Goal: Find specific page/section: Find specific page/section

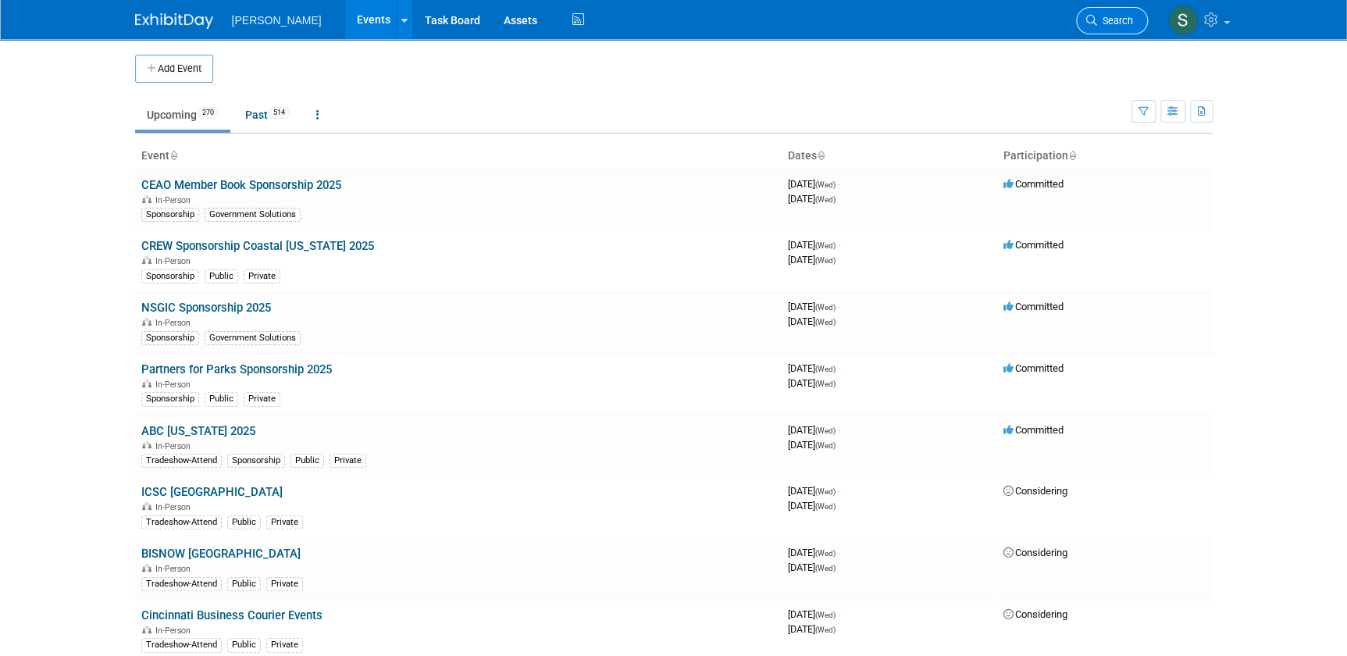
click at [1112, 13] on link "Search" at bounding box center [1112, 20] width 72 height 27
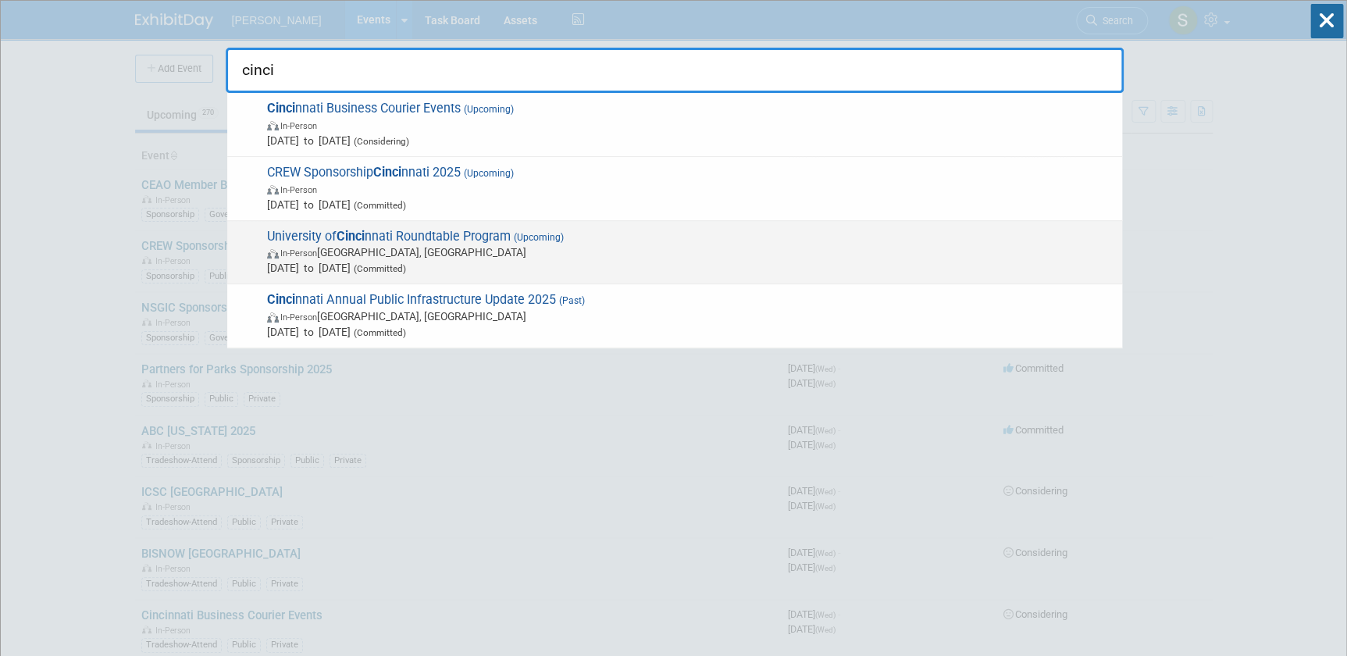
type input "cinci"
click at [492, 248] on span "In-Person Cincinnati, OH" at bounding box center [690, 252] width 847 height 16
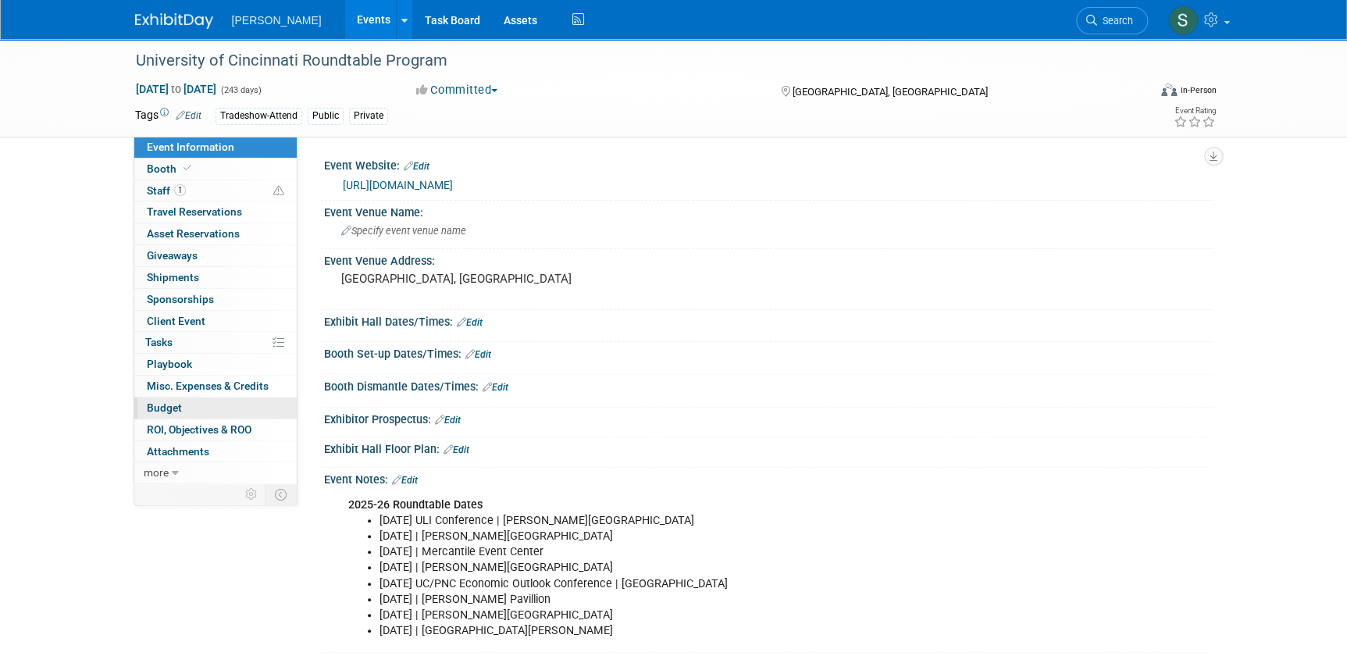
click at [223, 409] on link "Budget" at bounding box center [215, 408] width 162 height 21
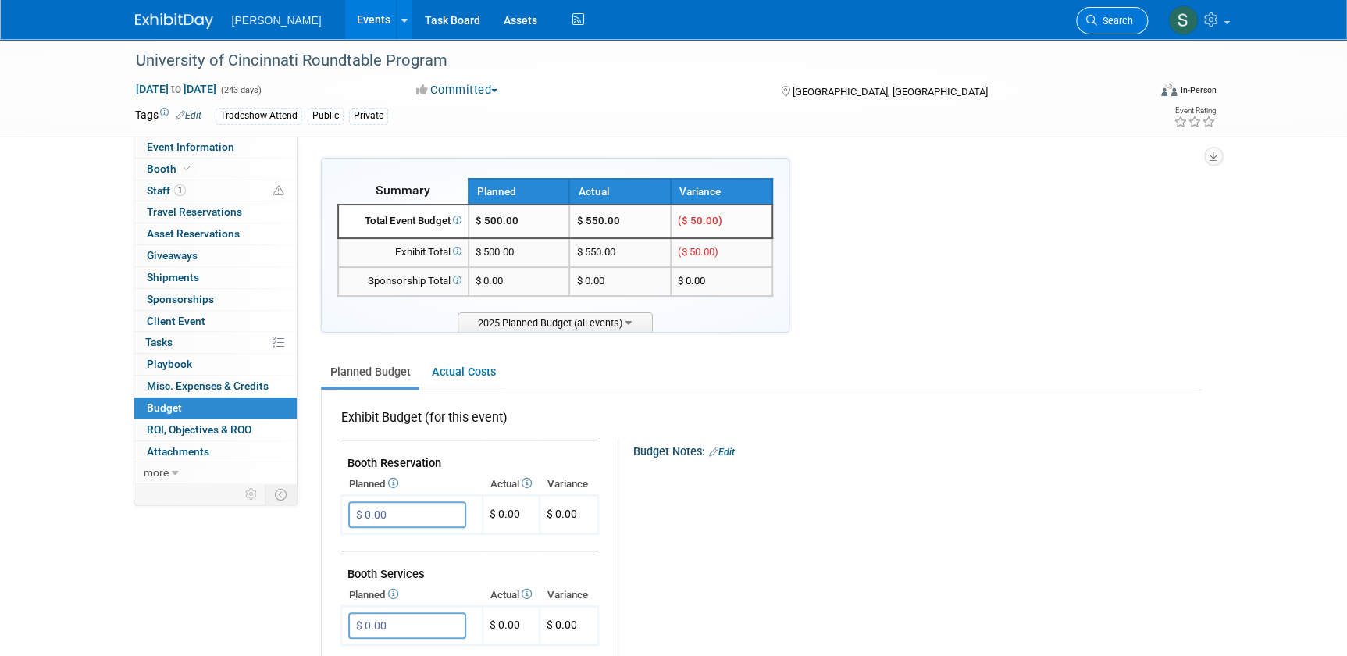
click at [1094, 16] on icon at bounding box center [1092, 20] width 11 height 11
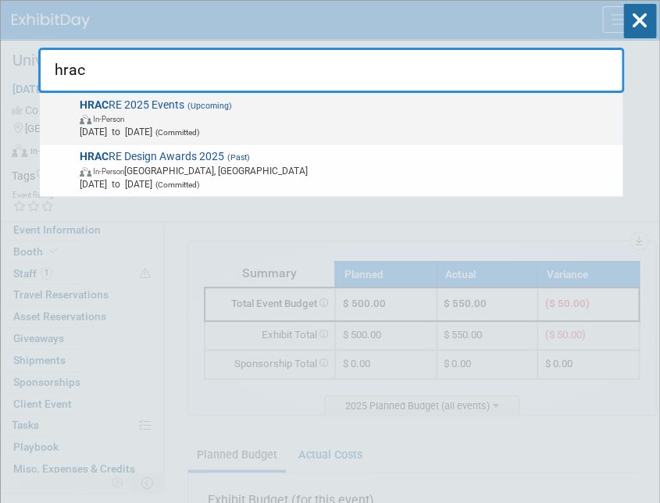
type input "hrac"
click at [159, 114] on span "In-Person" at bounding box center [348, 118] width 537 height 13
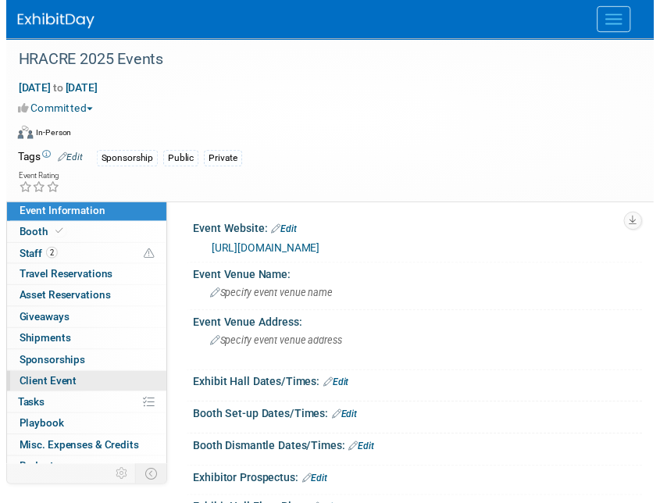
scroll to position [78, 0]
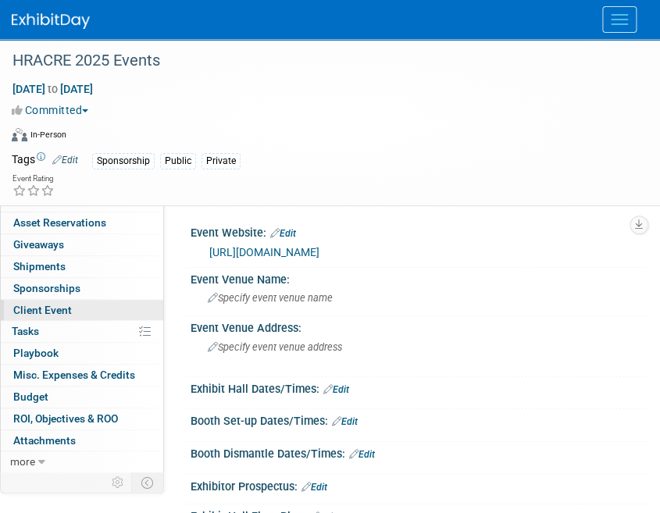
click at [70, 396] on link "Budget" at bounding box center [82, 397] width 162 height 21
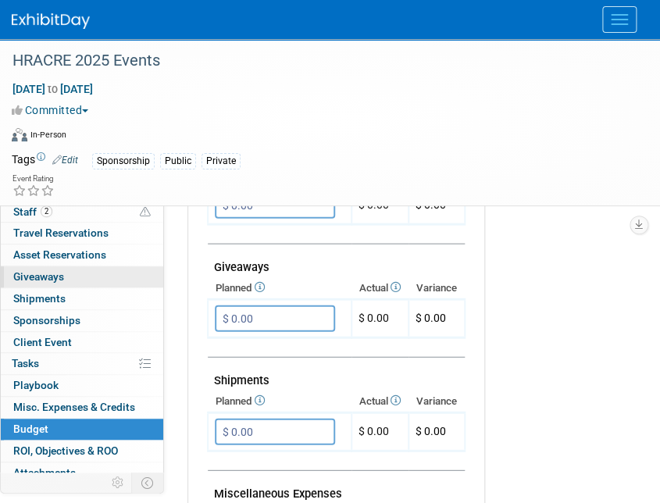
scroll to position [0, 0]
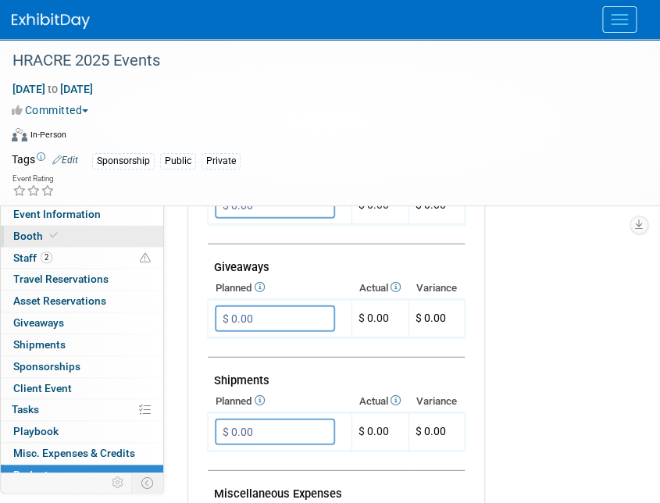
click at [61, 227] on link "Booth" at bounding box center [82, 236] width 162 height 21
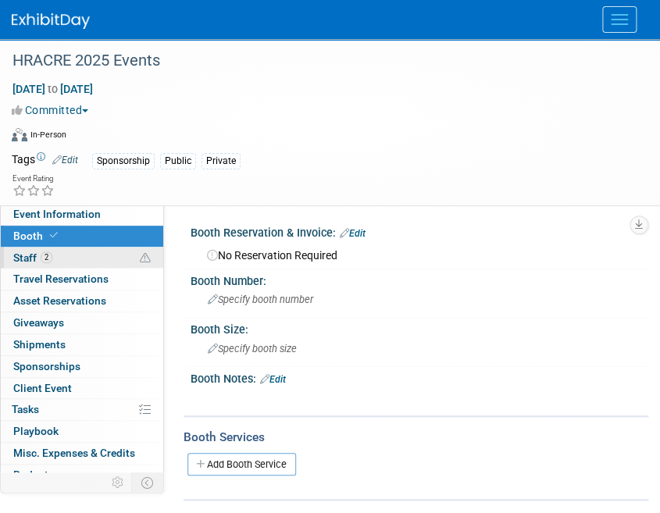
click at [71, 256] on link "2 Staff 2" at bounding box center [82, 258] width 162 height 21
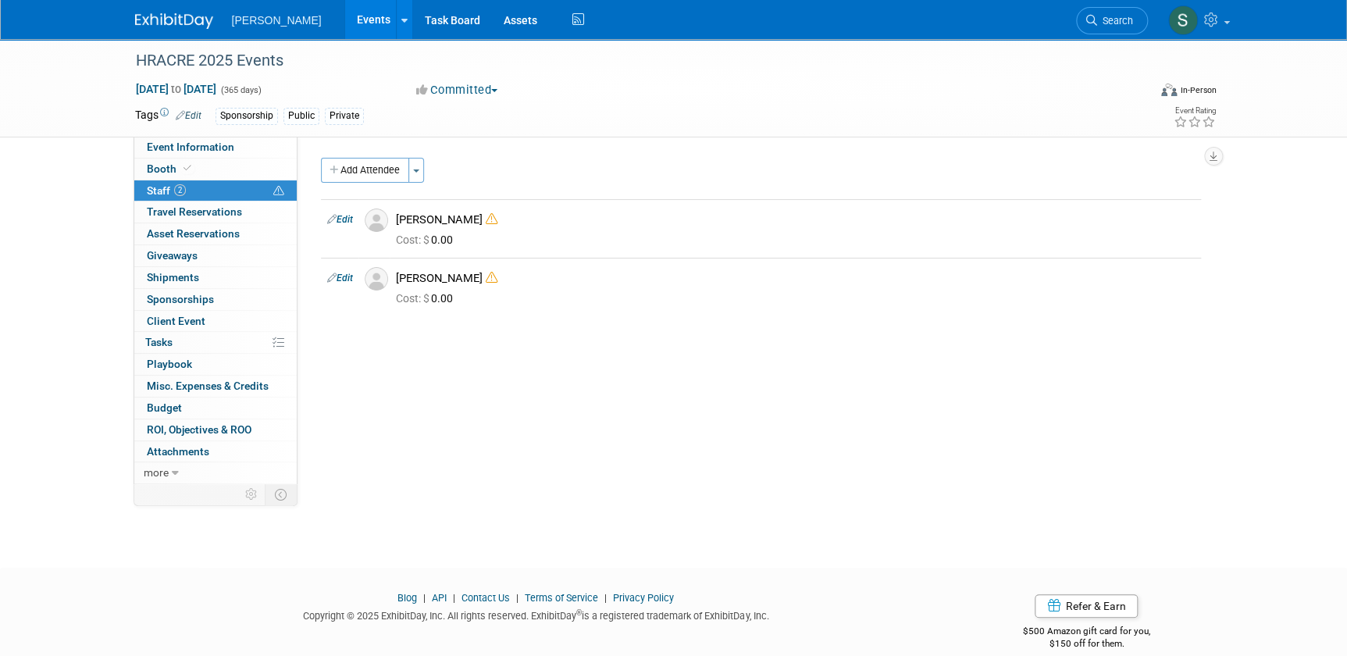
click at [659, 20] on icon at bounding box center [1092, 20] width 11 height 11
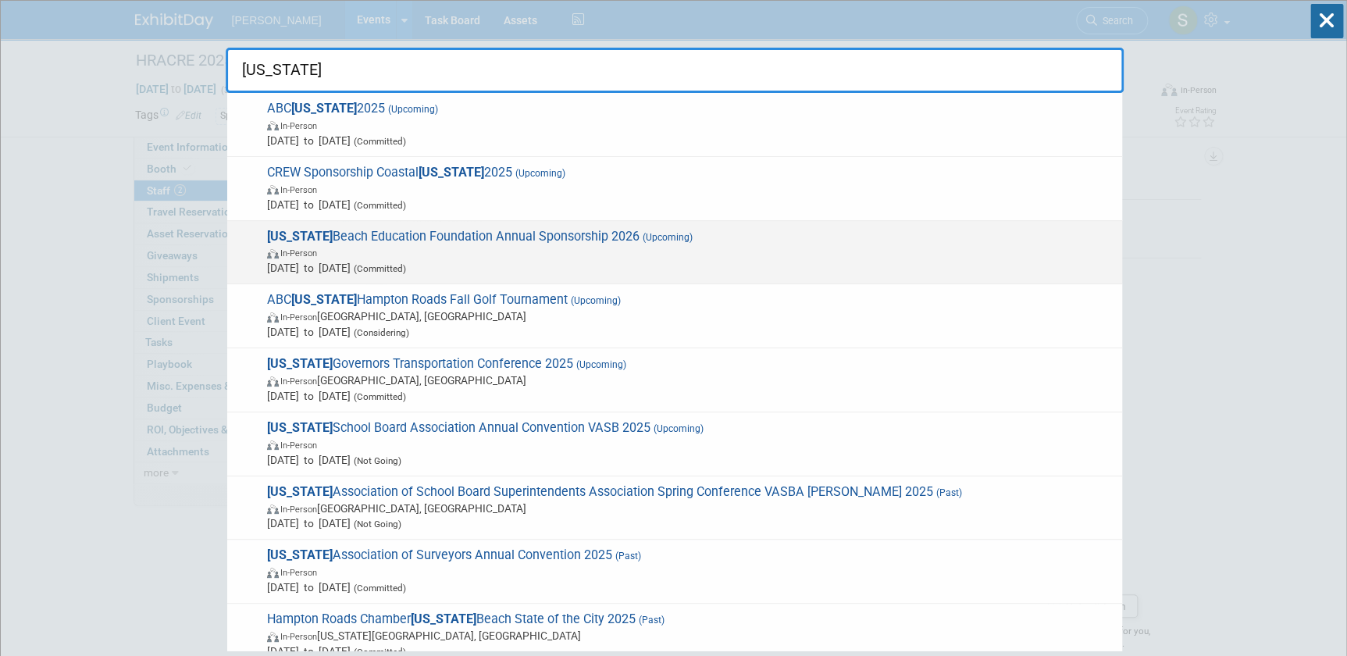
type input "virginia"
click at [641, 257] on span "In-Person" at bounding box center [690, 252] width 847 height 16
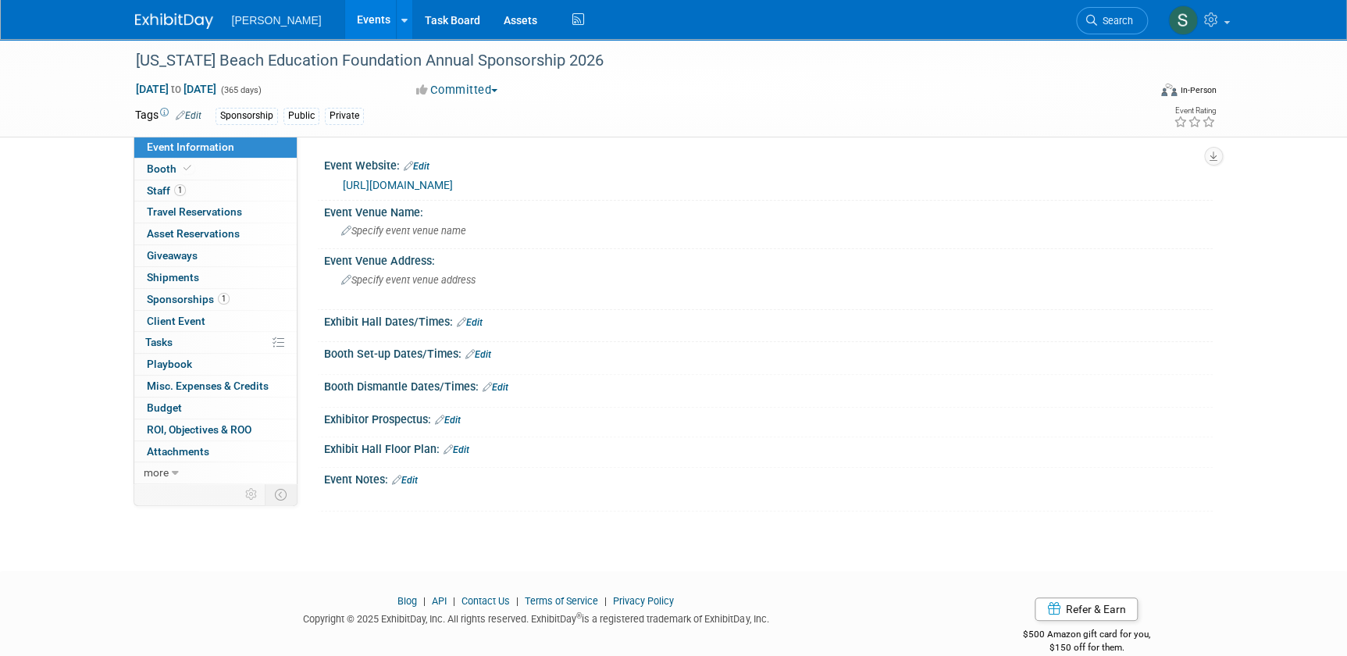
click at [185, 400] on link "Budget" at bounding box center [215, 408] width 162 height 21
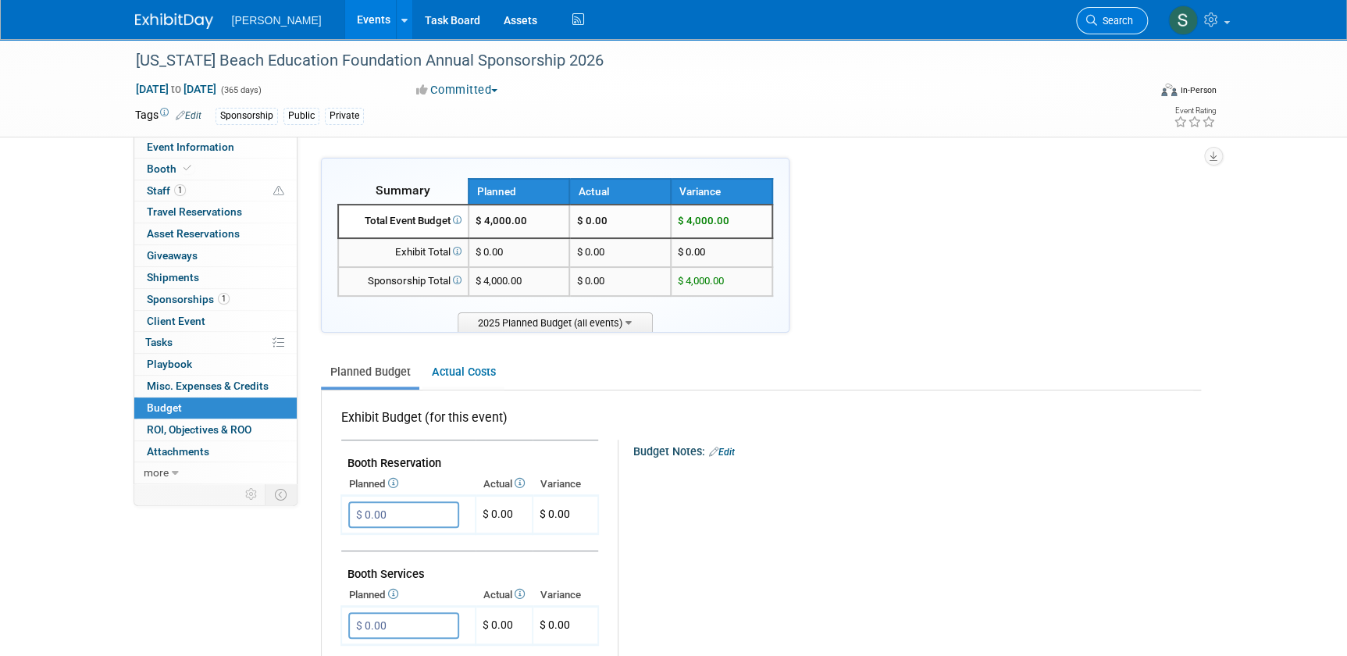
click at [1104, 19] on span "Search" at bounding box center [1115, 21] width 36 height 12
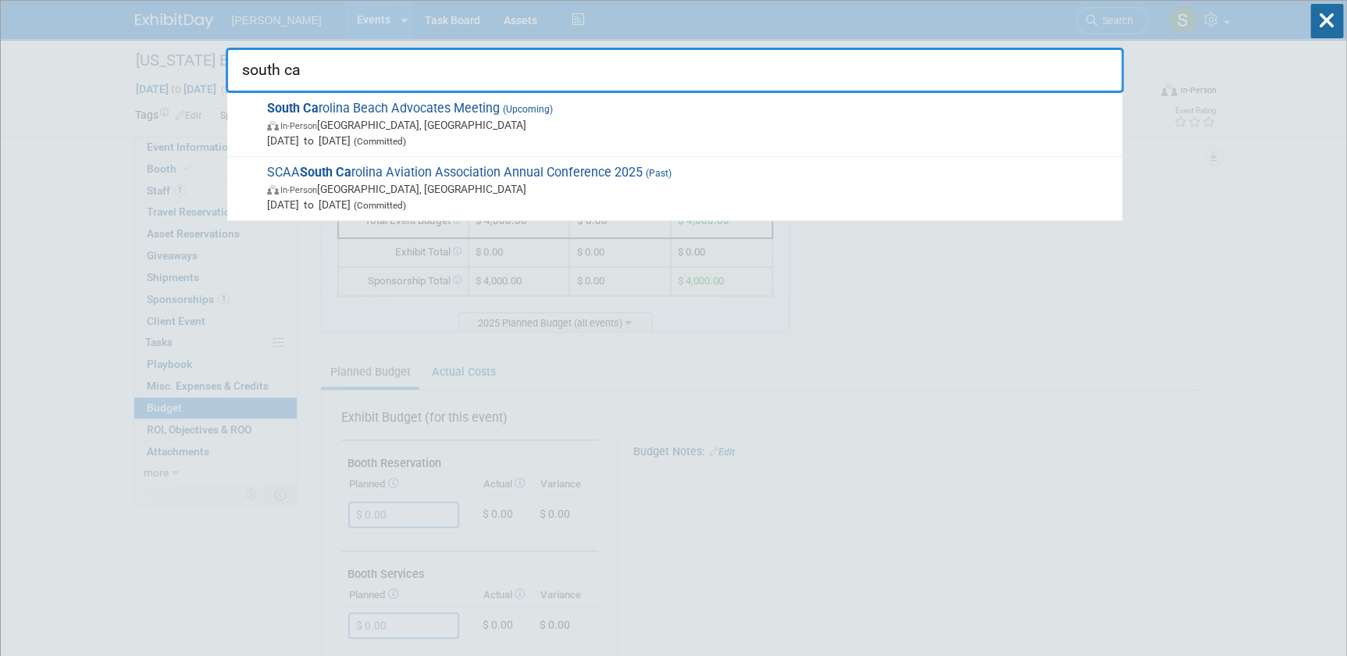
type input "south ca"
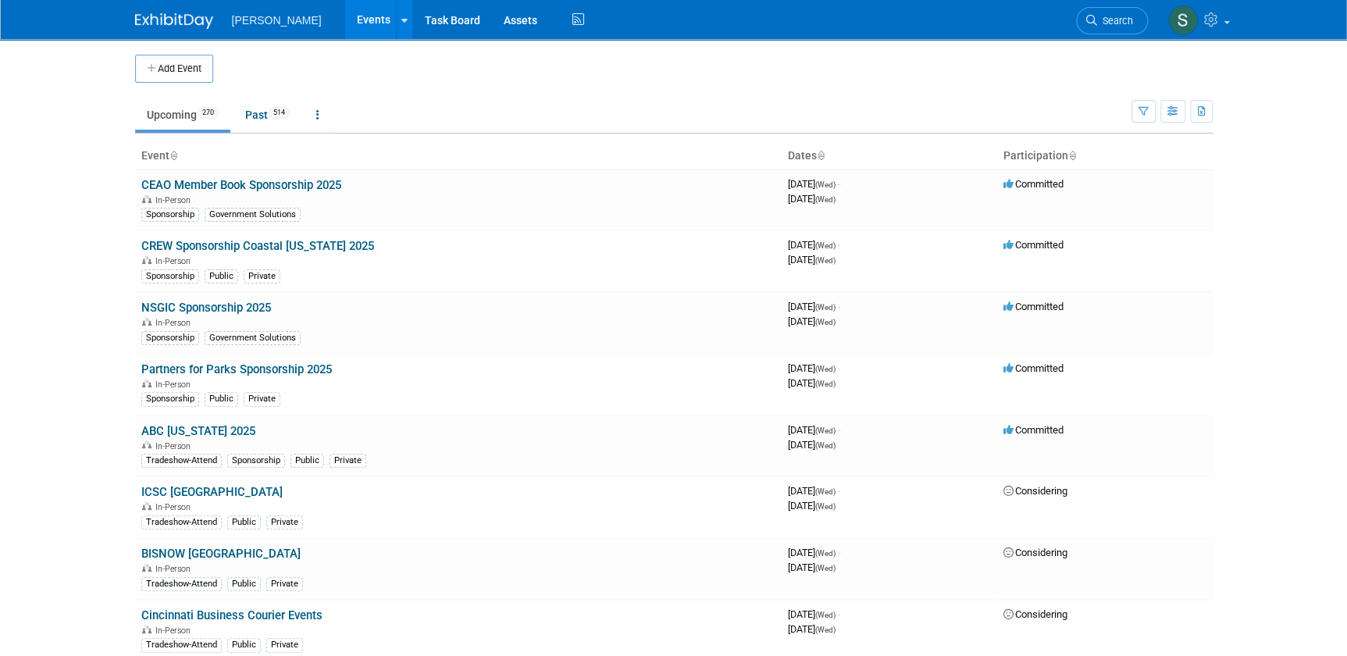
drag, startPoint x: 1117, startPoint y: 33, endPoint x: 1115, endPoint y: 23, distance: 10.4
click at [659, 33] on link "Search" at bounding box center [1112, 20] width 72 height 27
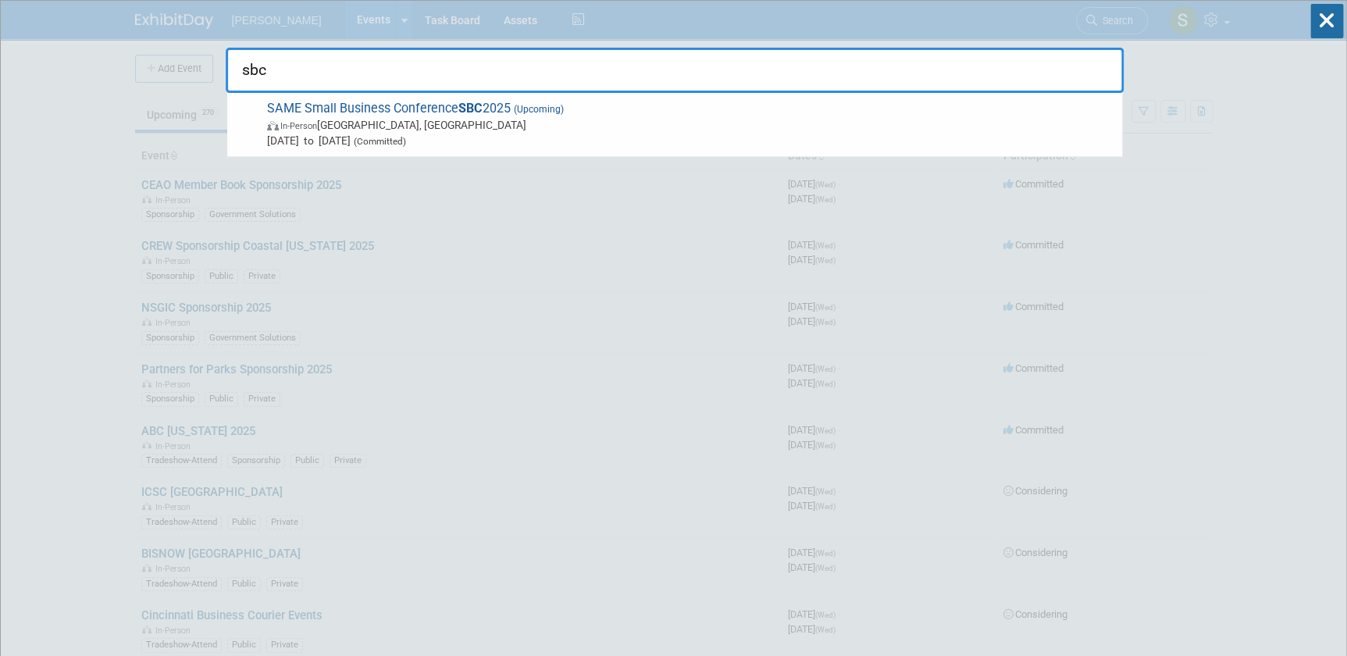
type input "sbc"
click at [419, 114] on span "SAME Small Business Conference SBC 2025 (Upcoming) In-Person Phoenix, AZ Nov 19…" at bounding box center [688, 125] width 852 height 48
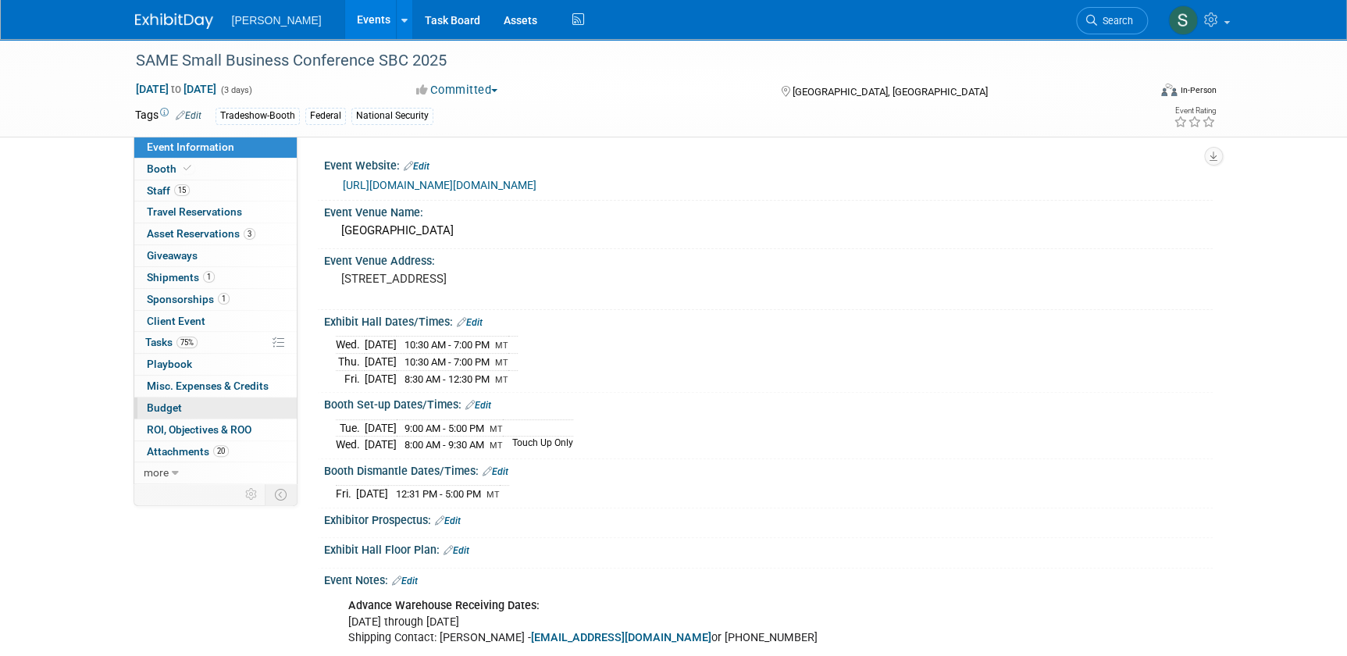
click at [229, 401] on link "Budget" at bounding box center [215, 408] width 162 height 21
